Goal: Obtain resource: Obtain resource

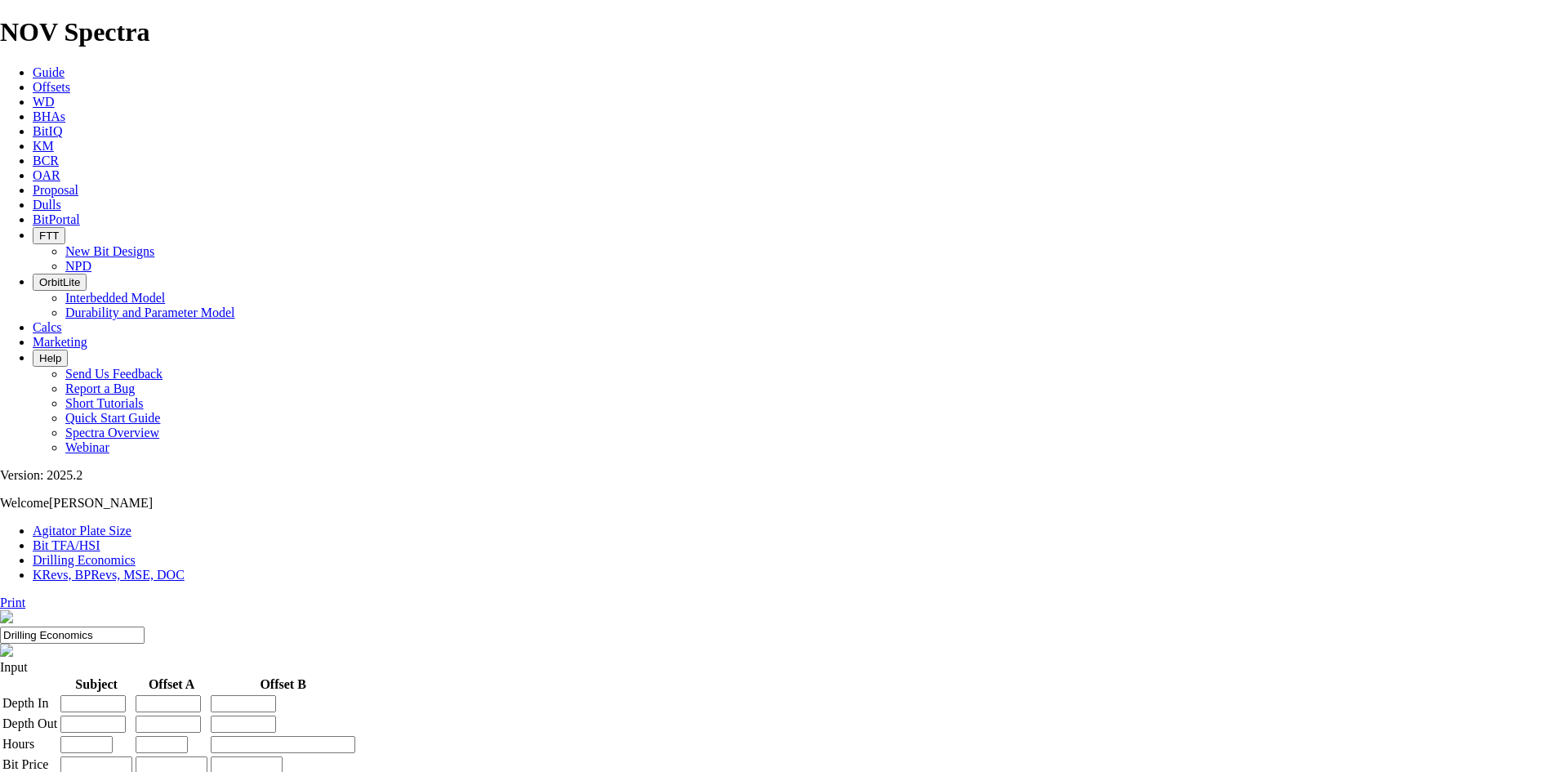
click at [70, 80] on span "Offsets" at bounding box center [52, 87] width 38 height 14
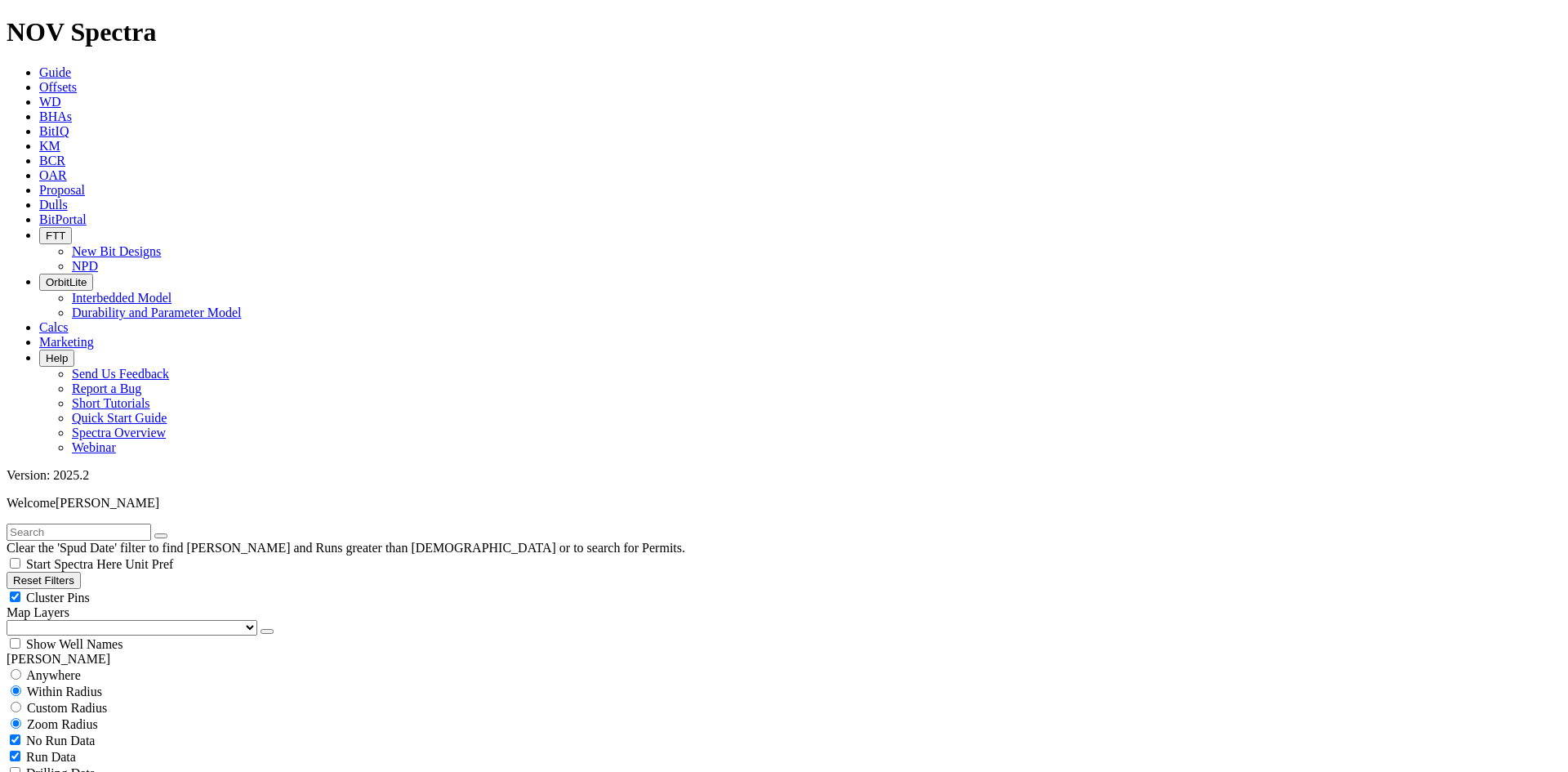
scroll to position [573, 0]
checkbox input "false"
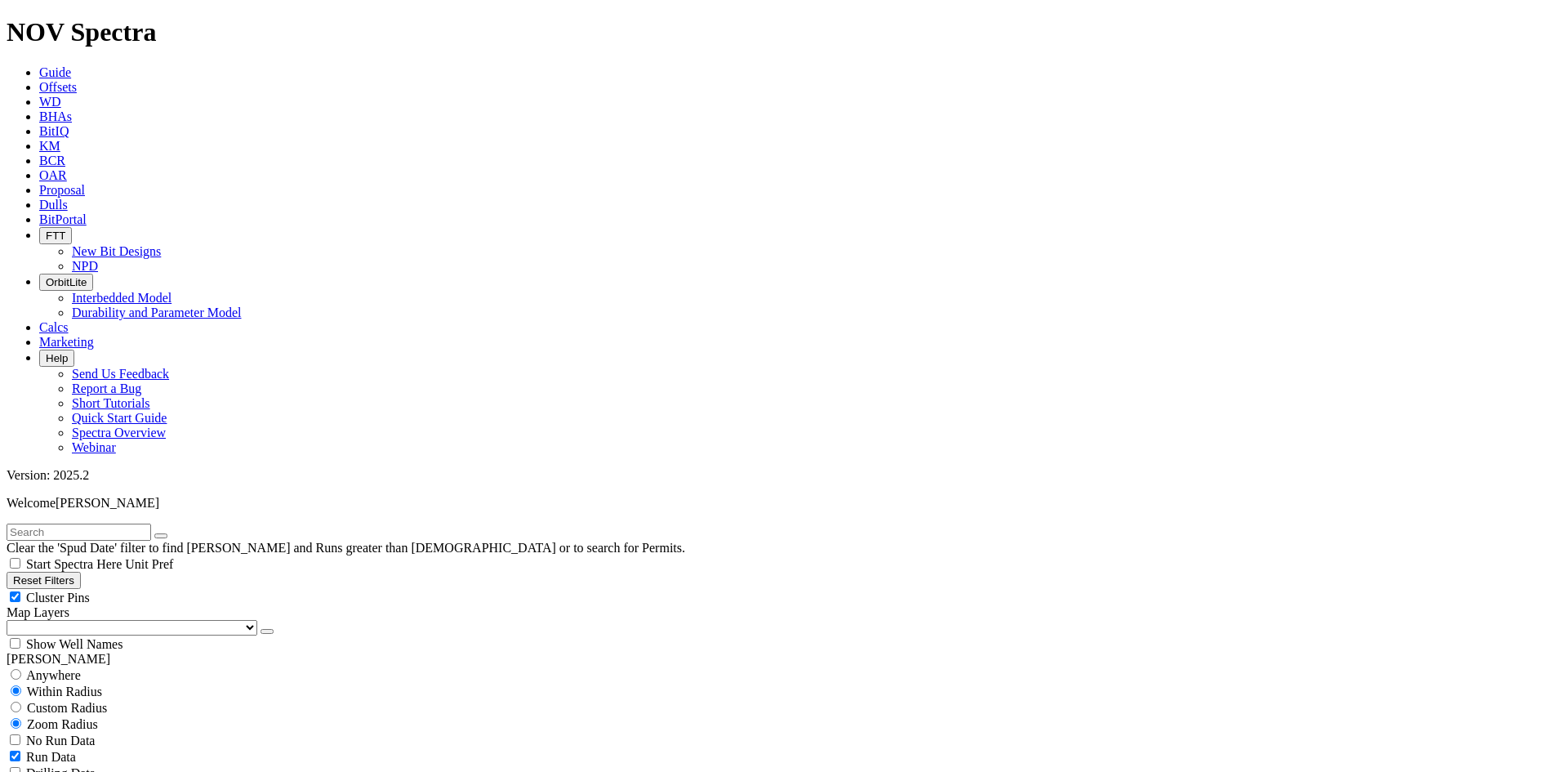
select select "? number:6.75 ?"
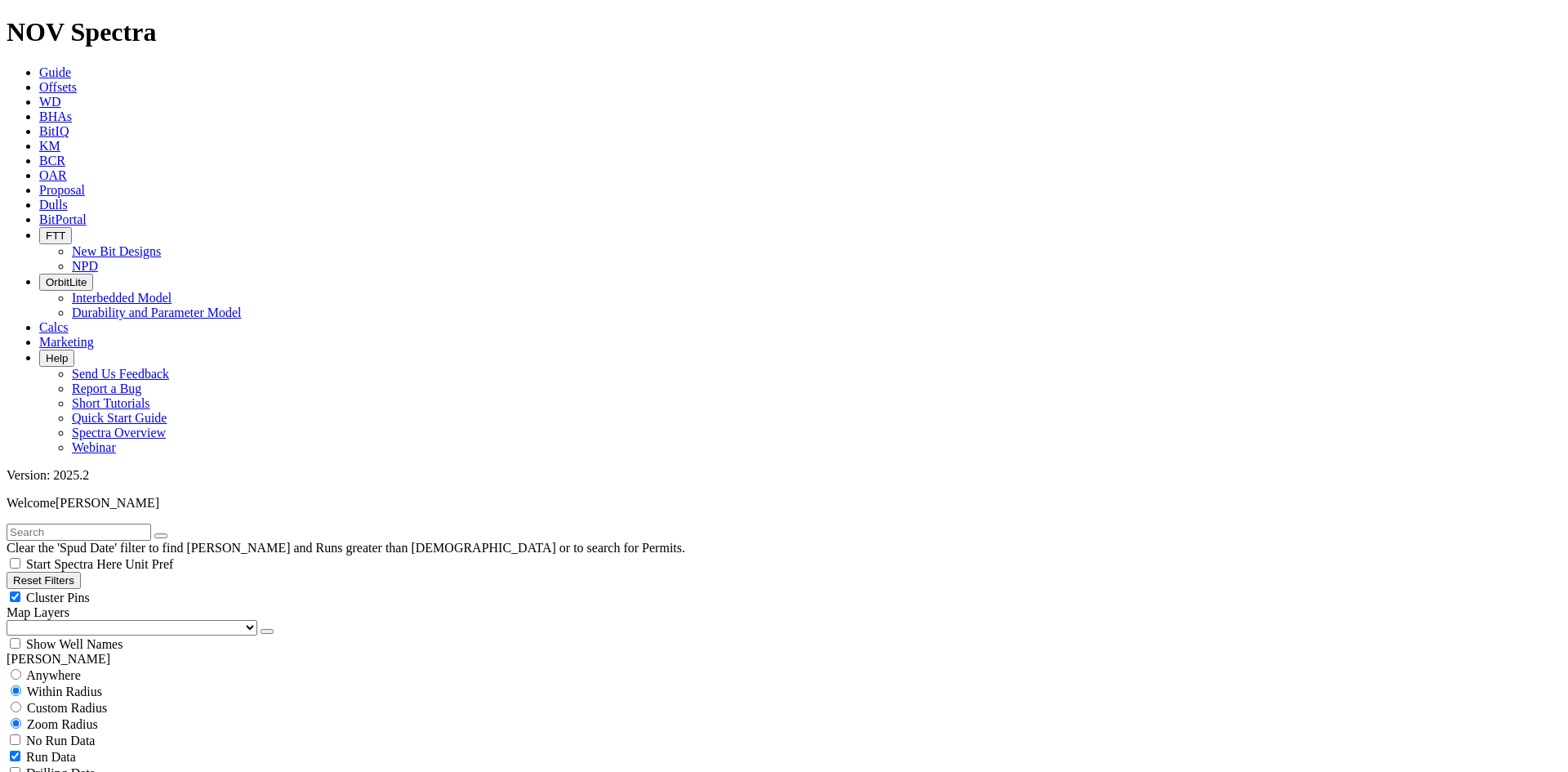
select select "? object:42012 ?"
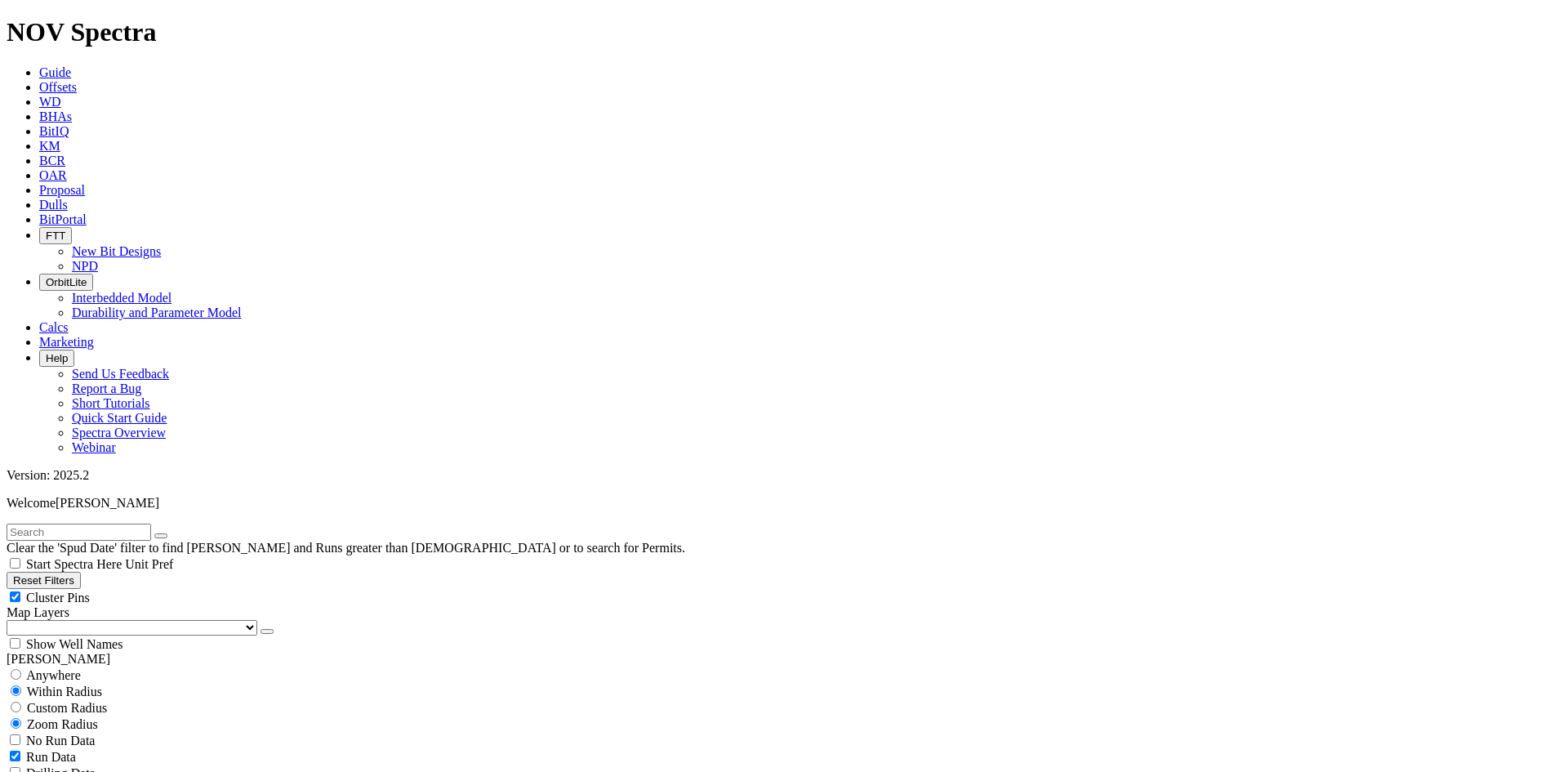
select select
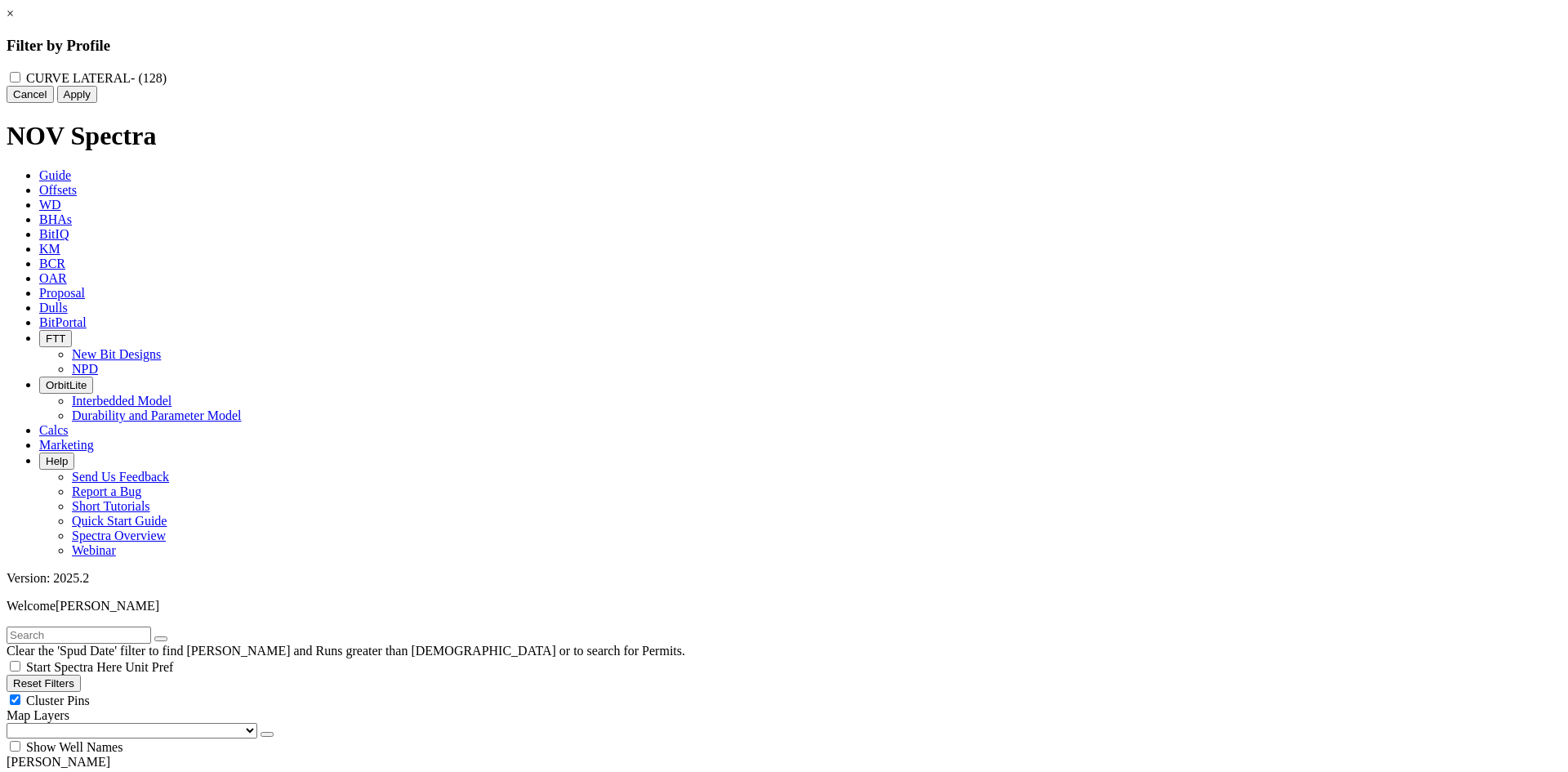
click at [54, 103] on button "Cancel" at bounding box center [31, 93] width 48 height 17
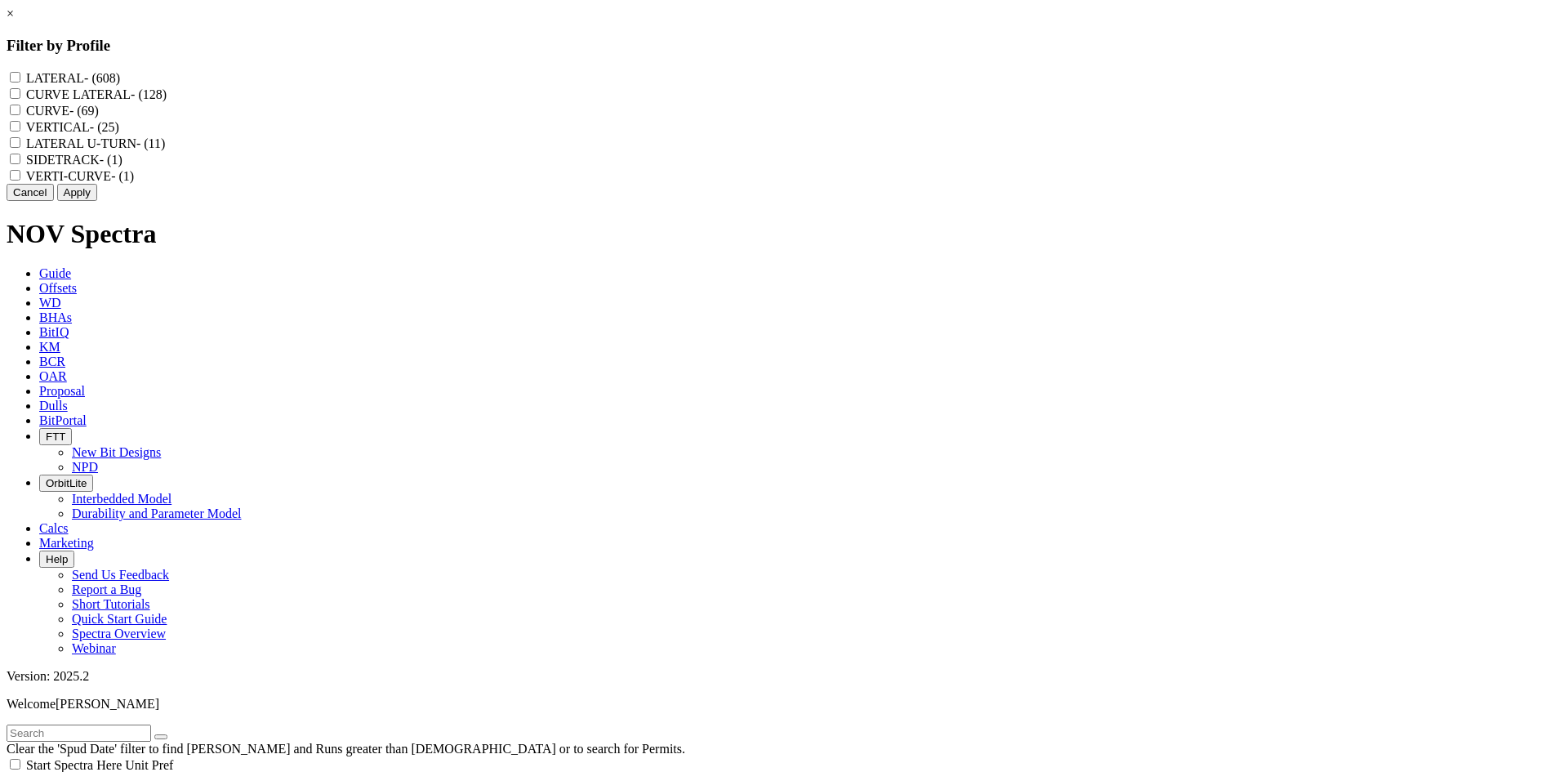
click at [673, 114] on div "LATERAL - (608) CURVE LATERAL - (128) CURVE - (69) VERTICAL - (25) LATERAL U-TU…" at bounding box center [784, 126] width 1555 height 114
click at [21, 95] on LATERAL "CURVE LATERAL - (128)" at bounding box center [15, 93] width 11 height 11
checkbox LATERAL "true"
click at [21, 115] on input "CURVE - (69)" at bounding box center [15, 109] width 11 height 11
checkbox input "true"
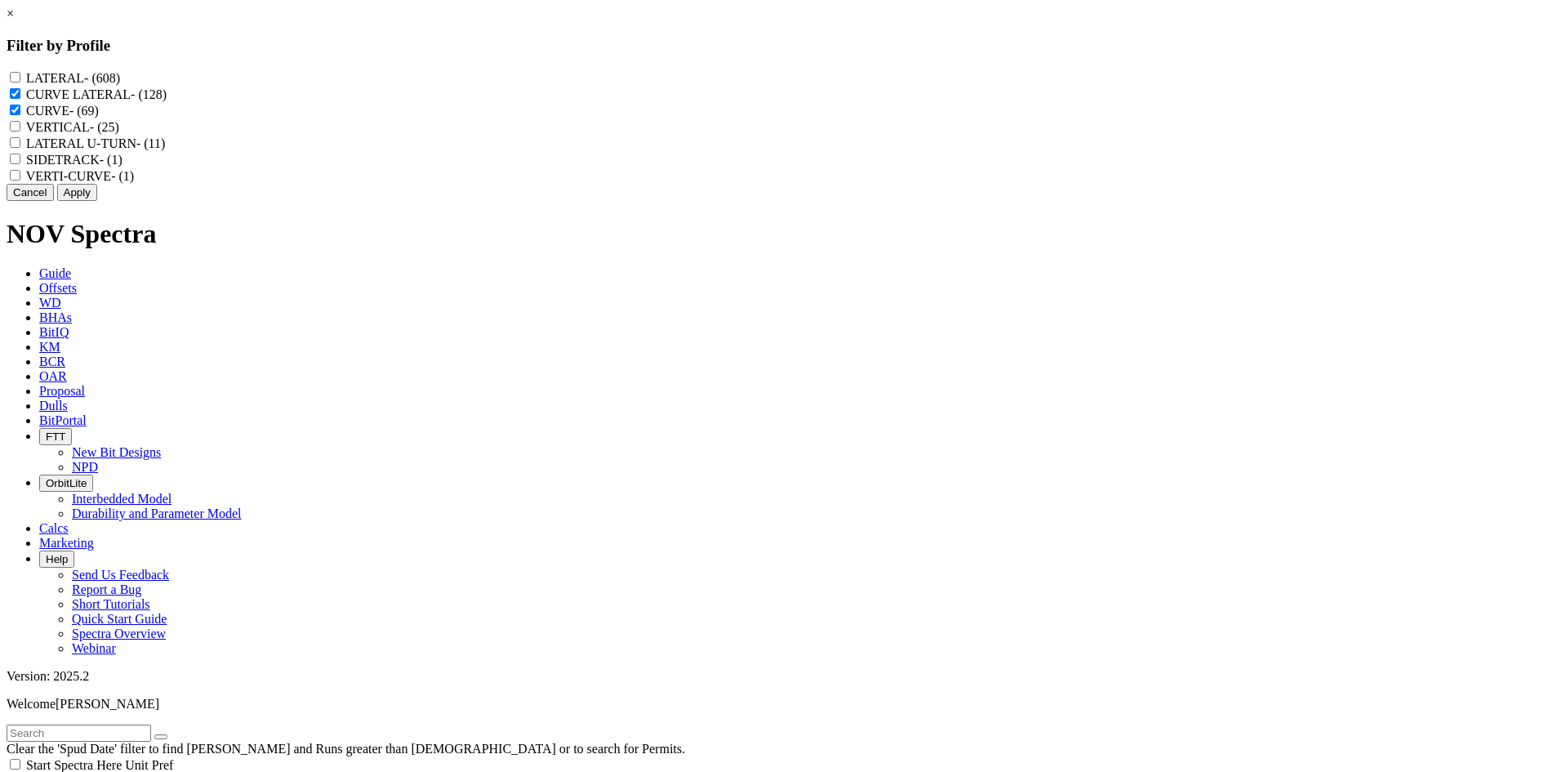
click at [97, 201] on button "Apply" at bounding box center [77, 192] width 40 height 17
